Goal: Task Accomplishment & Management: Manage account settings

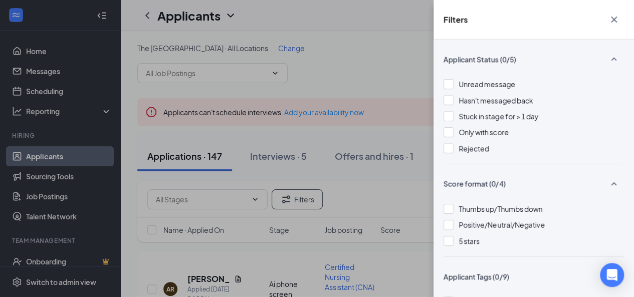
click at [305, 100] on div "Filters Applicant Status (0/5) Unread message Hasn't messaged back Stuck in sta…" at bounding box center [317, 148] width 634 height 297
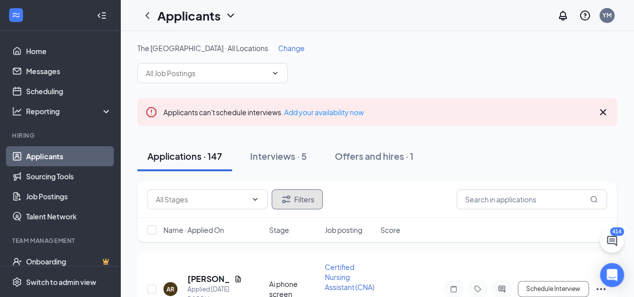
click at [300, 200] on button "Filters" at bounding box center [297, 200] width 51 height 20
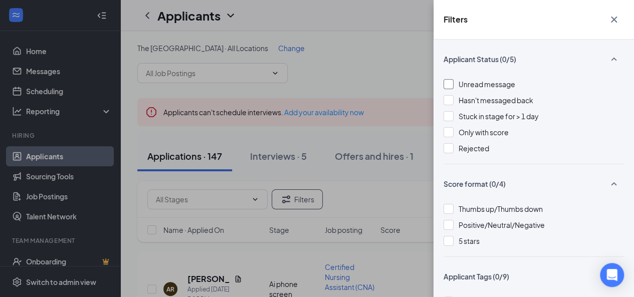
click at [449, 86] on div at bounding box center [449, 84] width 10 height 10
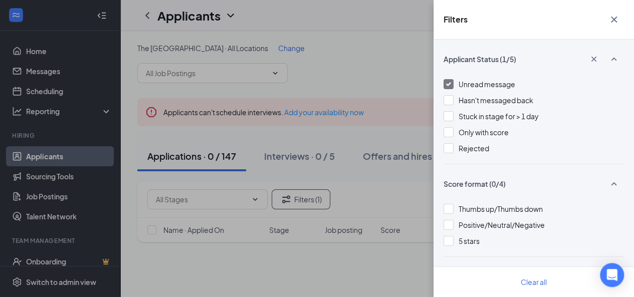
click at [449, 87] on div at bounding box center [449, 84] width 10 height 10
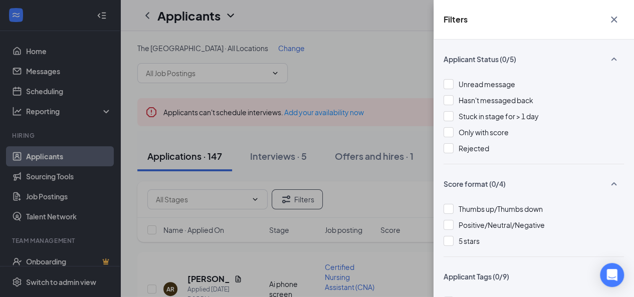
click at [419, 50] on div "Filters Applicant Status (0/5) Unread message Hasn't messaged back Stuck in sta…" at bounding box center [317, 148] width 634 height 297
click at [612, 25] on icon "Cross" at bounding box center [614, 20] width 12 height 12
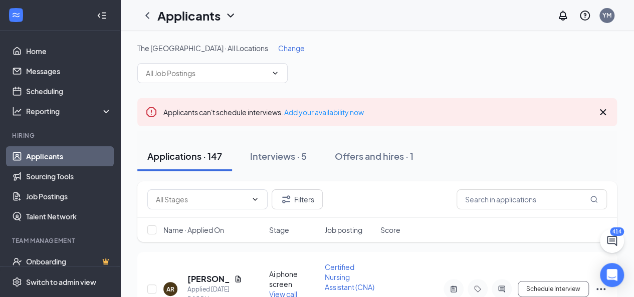
click at [601, 109] on icon "Cross" at bounding box center [603, 112] width 12 height 12
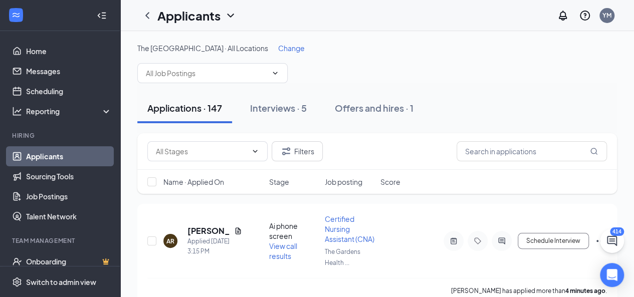
click at [442, 151] on div "Filters" at bounding box center [377, 151] width 460 height 20
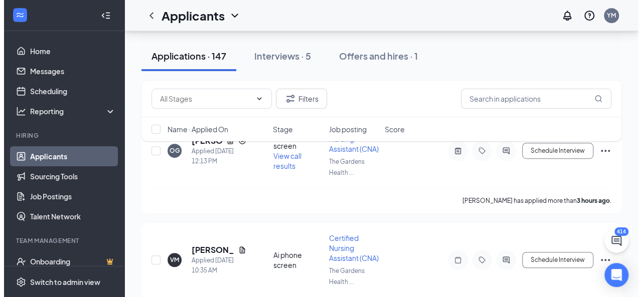
scroll to position [231, 0]
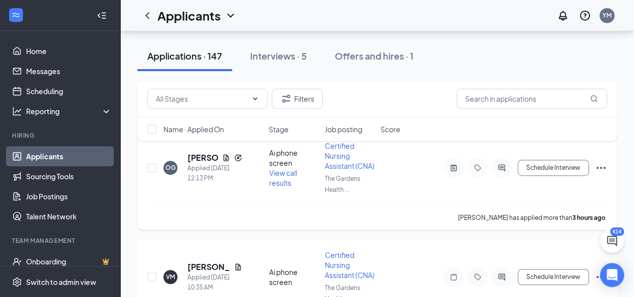
click at [502, 174] on div at bounding box center [502, 168] width 20 height 20
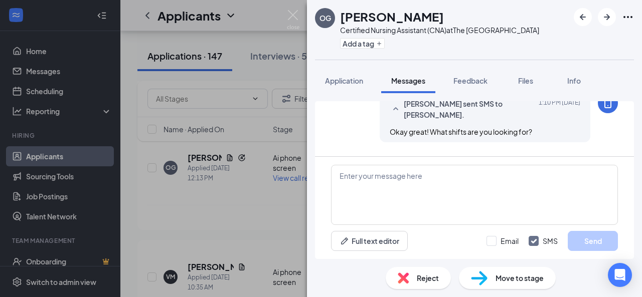
scroll to position [658, 0]
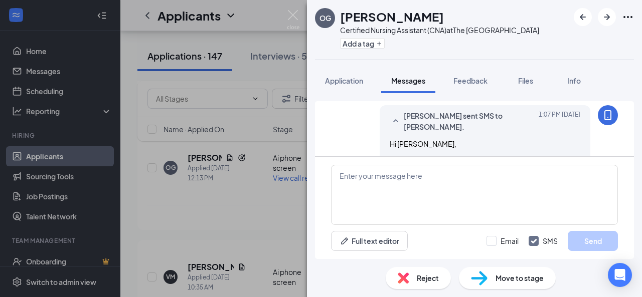
scroll to position [385, 0]
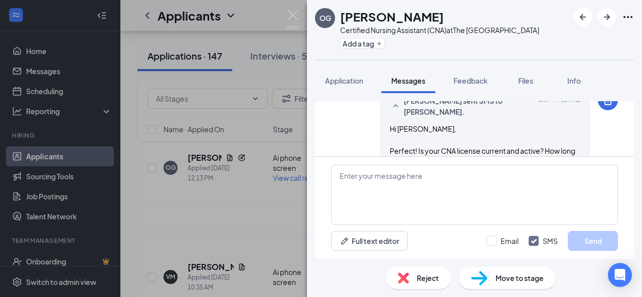
drag, startPoint x: 379, startPoint y: 133, endPoint x: 459, endPoint y: 129, distance: 80.3
click at [459, 129] on div "[PERSON_NAME] sent SMS to [PERSON_NAME]. [DATE] 1:07 PM Hi [PERSON_NAME], Perfe…" at bounding box center [485, 131] width 211 height 82
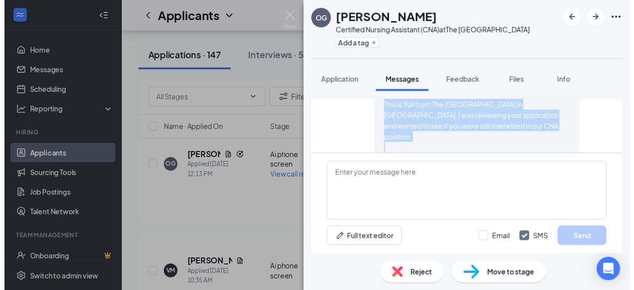
scroll to position [241, 0]
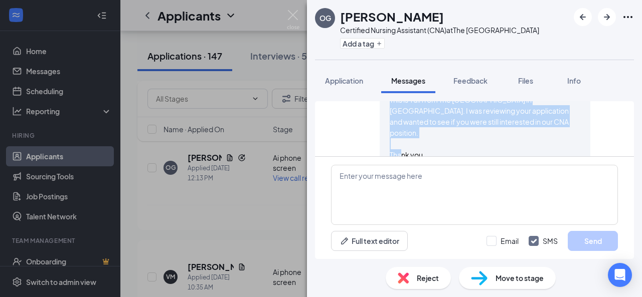
drag, startPoint x: 383, startPoint y: 133, endPoint x: 550, endPoint y: 143, distance: 167.2
click at [550, 143] on div "Dear [PERSON_NAME], This is Yuli from The [GEOGRAPHIC_DATA] in [GEOGRAPHIC_DATA…" at bounding box center [485, 116] width 191 height 88
copy span "This is Yuli from The [GEOGRAPHIC_DATA] in [GEOGRAPHIC_DATA]. I was reviewing y…"
click at [240, 205] on div "OG [PERSON_NAME] Certified Nursing Assistant (CNA) at The [GEOGRAPHIC_DATA] Add…" at bounding box center [321, 148] width 642 height 297
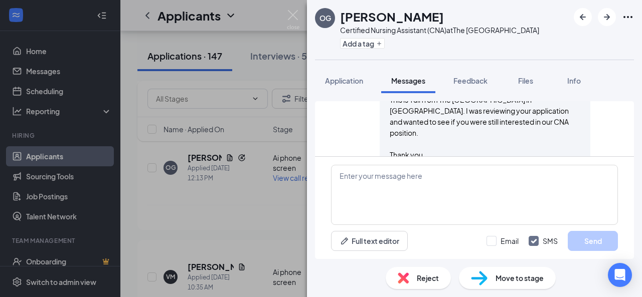
click at [289, 180] on div "OG [PERSON_NAME] Certified Nursing Assistant (CNA) at The [GEOGRAPHIC_DATA] Add…" at bounding box center [321, 148] width 642 height 297
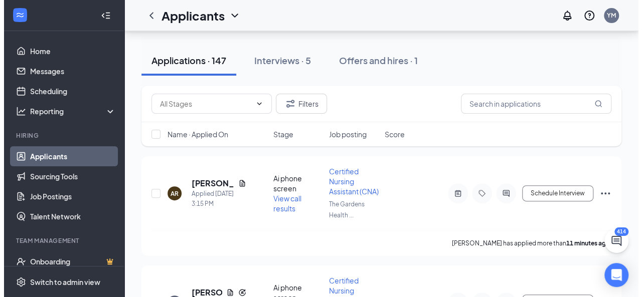
scroll to position [84, 0]
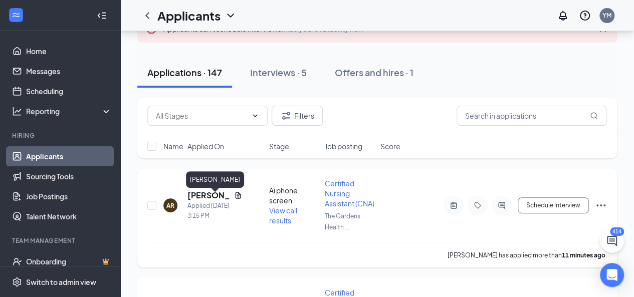
click at [205, 201] on h5 "[PERSON_NAME]" at bounding box center [209, 195] width 43 height 11
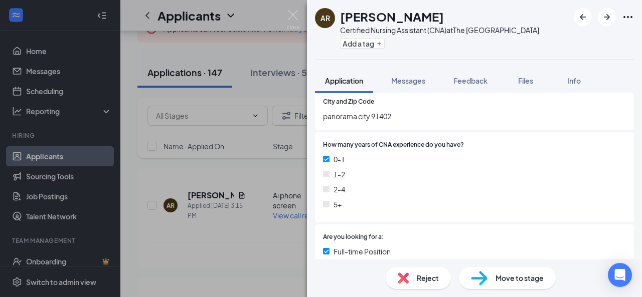
scroll to position [207, 0]
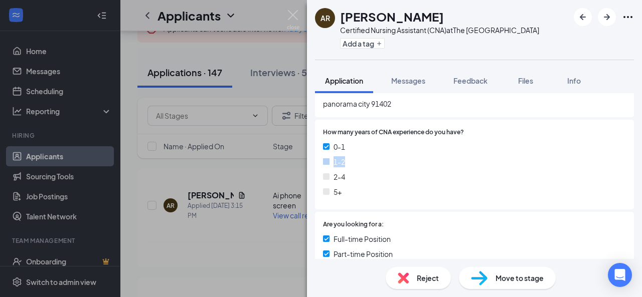
click at [632, 158] on div "Collapse all Application Phone [PHONE_NUMBER] Email [EMAIL_ADDRESS][DOMAIN_NAME…" at bounding box center [474, 176] width 335 height 166
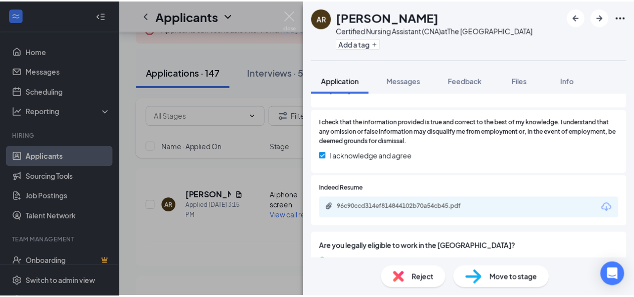
scroll to position [616, 0]
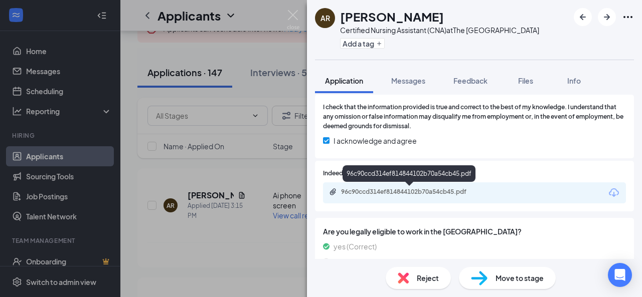
click at [466, 192] on div "96c90ccd314ef814844102b70a54cb45.pdf" at bounding box center [411, 192] width 140 height 8
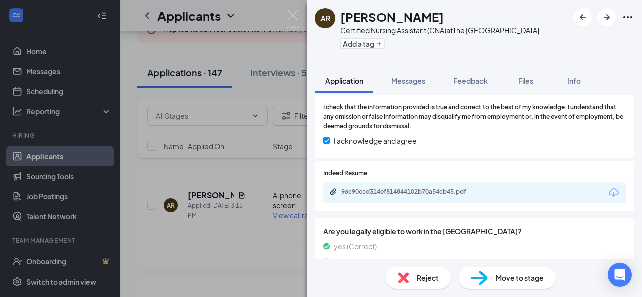
click at [173, 59] on div "AR [PERSON_NAME] Certified Nursing Assistant (CNA) at The [GEOGRAPHIC_DATA] Add…" at bounding box center [321, 148] width 642 height 297
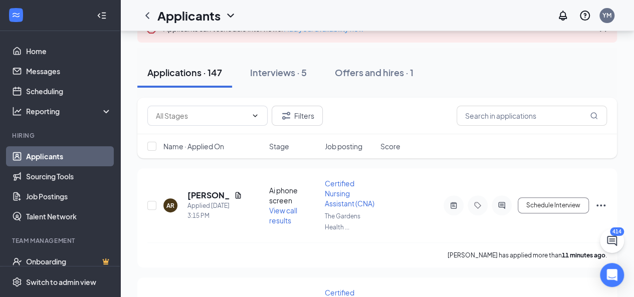
click at [361, 116] on div "Filters" at bounding box center [377, 116] width 460 height 20
